Goal: Transaction & Acquisition: Purchase product/service

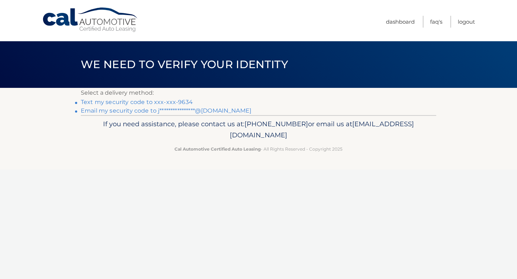
click at [176, 104] on link "Text my security code to xxx-xxx-9634" at bounding box center [137, 102] width 112 height 7
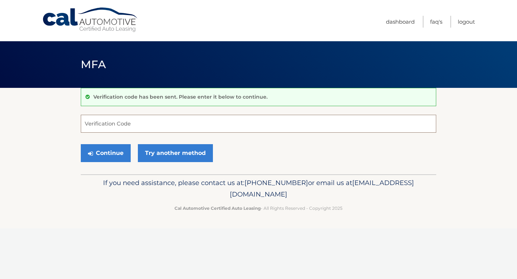
click at [153, 121] on input "Verification Code" at bounding box center [258, 124] width 355 height 18
type input "320125"
click at [98, 162] on div "Continue Try another method" at bounding box center [258, 153] width 355 height 24
click at [102, 147] on button "Continue" at bounding box center [106, 153] width 50 height 18
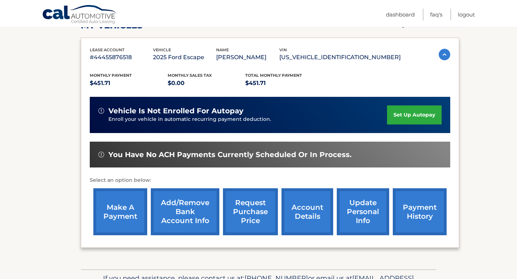
scroll to position [110, 0]
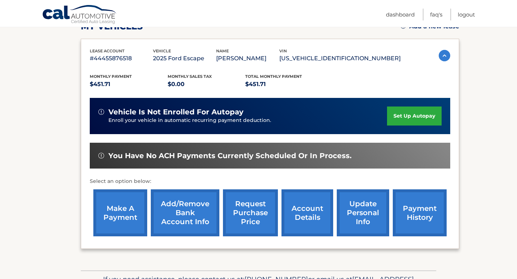
click at [112, 216] on link "make a payment" at bounding box center [120, 212] width 54 height 47
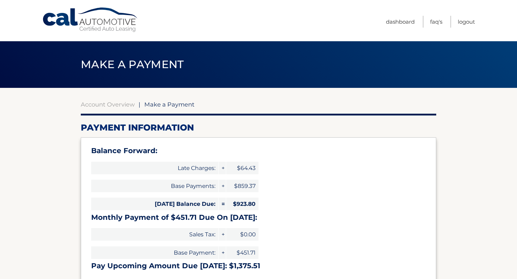
select select "NWFhYzA2ZWEtN2U0Ny00ODU3LTkyZWEtZjI5YWQxZjdjNTlm"
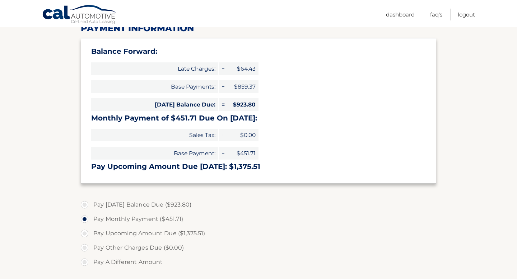
scroll to position [100, 0]
click at [82, 249] on label "Pay Other Charges Due ($0.00)" at bounding box center [258, 247] width 355 height 14
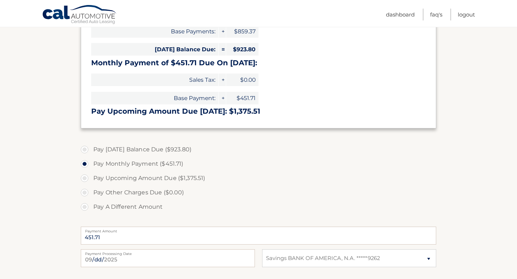
scroll to position [154, 0]
click at [84, 191] on label "Pay Other Charges Due ($0.00)" at bounding box center [258, 193] width 355 height 14
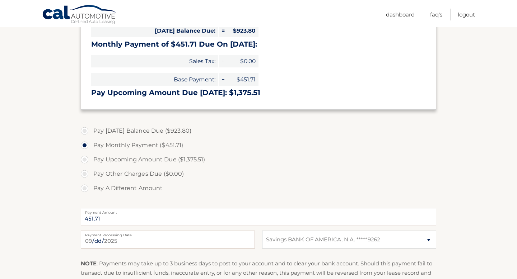
scroll to position [169, 0]
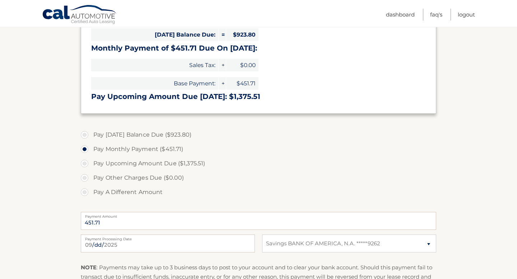
click at [88, 161] on label "Pay Upcoming Amount Due ($1,375.51)" at bounding box center [258, 163] width 355 height 14
click at [88, 161] on input "Pay Upcoming Amount Due ($1,375.51)" at bounding box center [87, 161] width 7 height 11
radio input "true"
type input "1375.51"
click at [86, 179] on label "Pay Other Charges Due ($0.00)" at bounding box center [258, 178] width 355 height 14
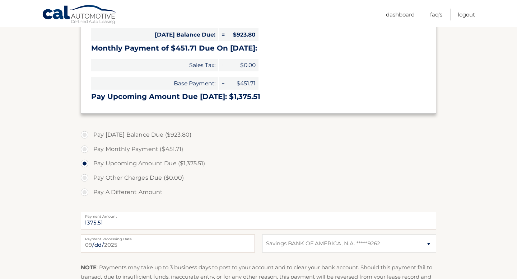
click at [84, 178] on label "Pay Other Charges Due ($0.00)" at bounding box center [258, 178] width 355 height 14
click at [91, 181] on label "Pay Other Charges Due ($0.00)" at bounding box center [258, 178] width 355 height 14
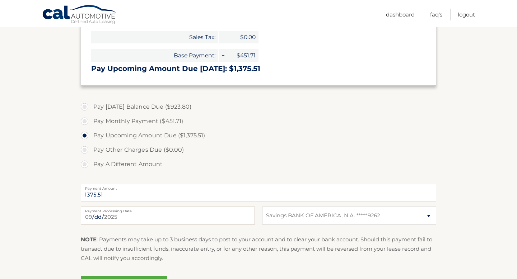
scroll to position [198, 0]
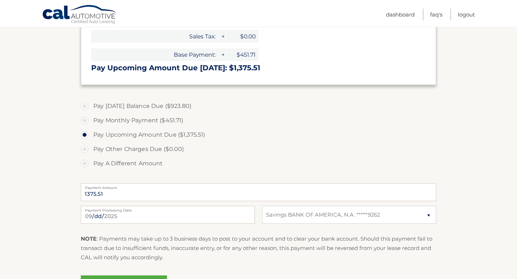
click at [86, 121] on label "Pay Monthly Payment ($451.71)" at bounding box center [258, 120] width 355 height 14
click at [86, 121] on input "Pay Monthly Payment ($451.71)" at bounding box center [87, 118] width 7 height 11
radio input "true"
type input "451.71"
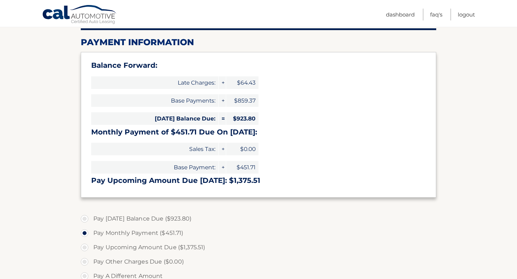
scroll to position [113, 0]
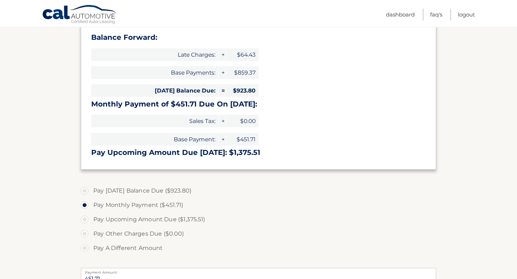
click at [87, 250] on label "Pay A Different Amount" at bounding box center [258, 248] width 355 height 14
click at [87, 250] on input "Pay A Different Amount" at bounding box center [87, 246] width 7 height 11
radio input "true"
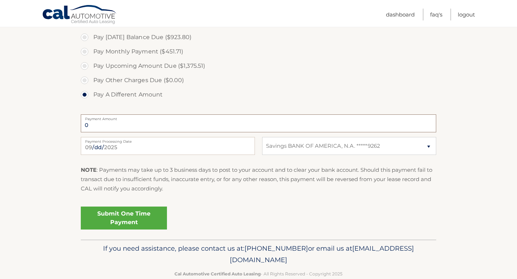
scroll to position [282, 0]
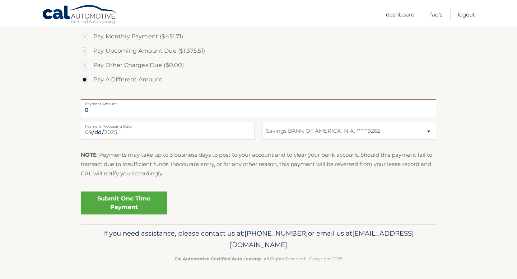
type input "1"
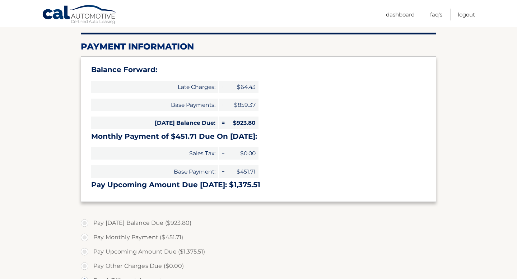
scroll to position [0, 0]
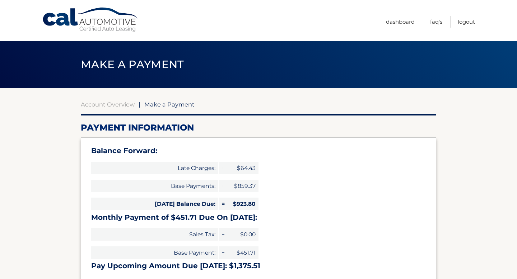
click at [78, 22] on link "Cal Automotive" at bounding box center [90, 19] width 97 height 25
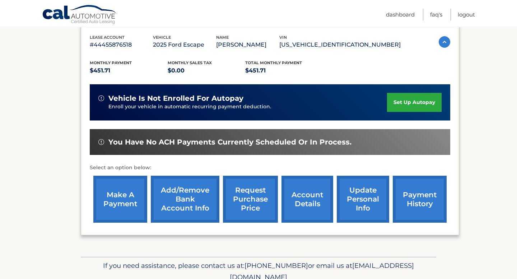
scroll to position [129, 0]
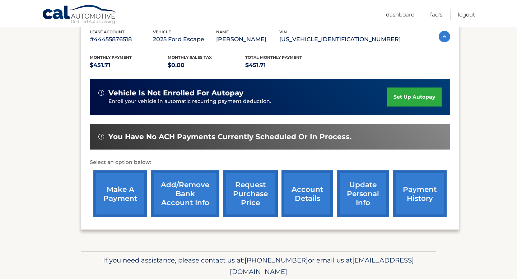
click at [250, 196] on link "request purchase price" at bounding box center [250, 193] width 55 height 47
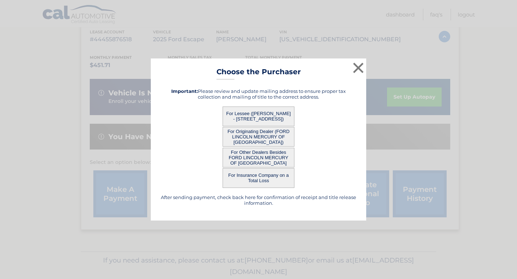
click at [262, 117] on button "For Lessee (JOCELYN ARRIAGA - 22 SYLVAN AVE, , RIVERHEAD, NY 11901)" at bounding box center [259, 117] width 72 height 20
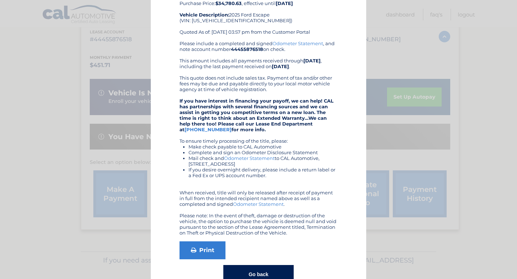
scroll to position [69, 0]
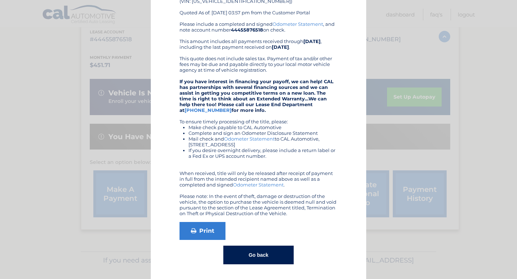
click at [253, 251] on button "Go back" at bounding box center [258, 255] width 70 height 19
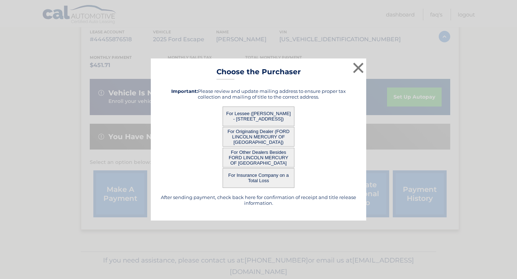
scroll to position [0, 0]
click at [358, 62] on button "×" at bounding box center [358, 68] width 14 height 14
